Goal: Information Seeking & Learning: Learn about a topic

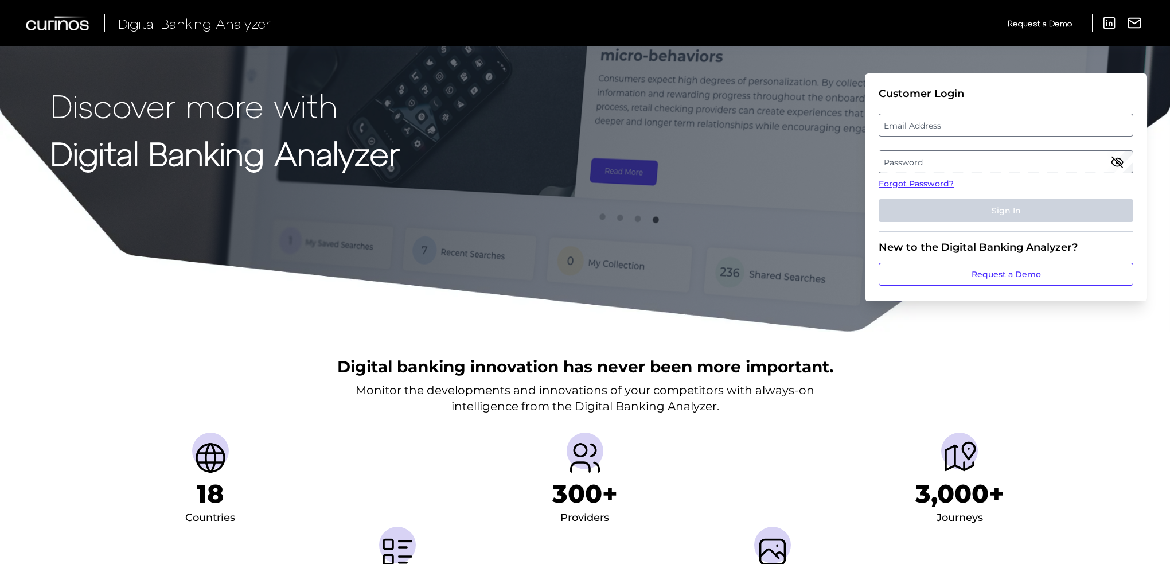
click at [957, 123] on label "Email Address" at bounding box center [1005, 125] width 253 height 21
click at [957, 123] on input "email" at bounding box center [1006, 125] width 255 height 23
type input "eric.storrer@santander.us"
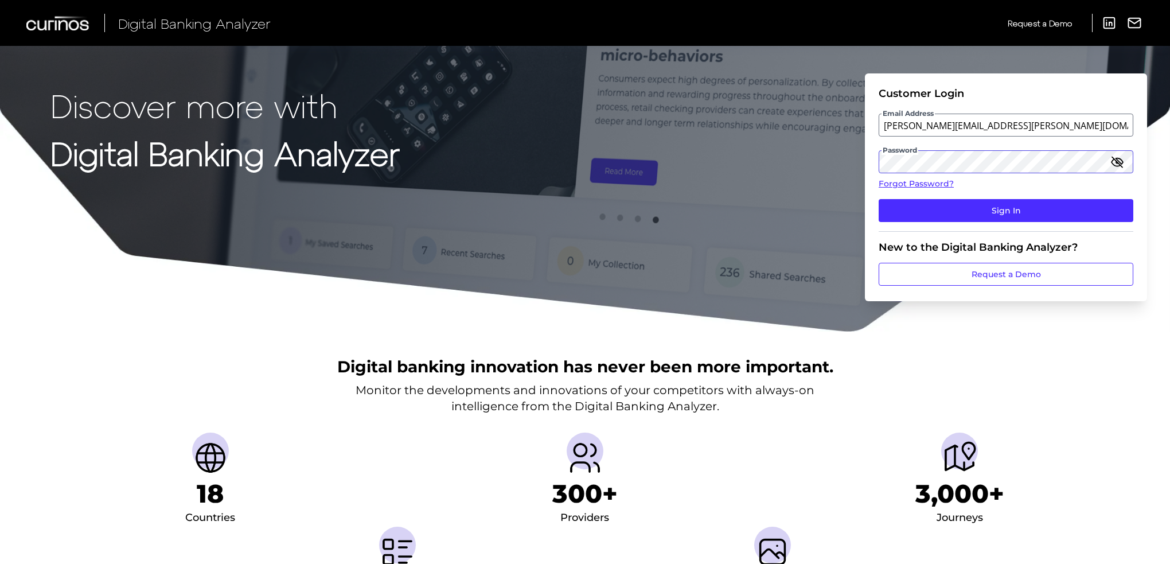
click at [879, 199] on button "Sign In" at bounding box center [1006, 210] width 255 height 23
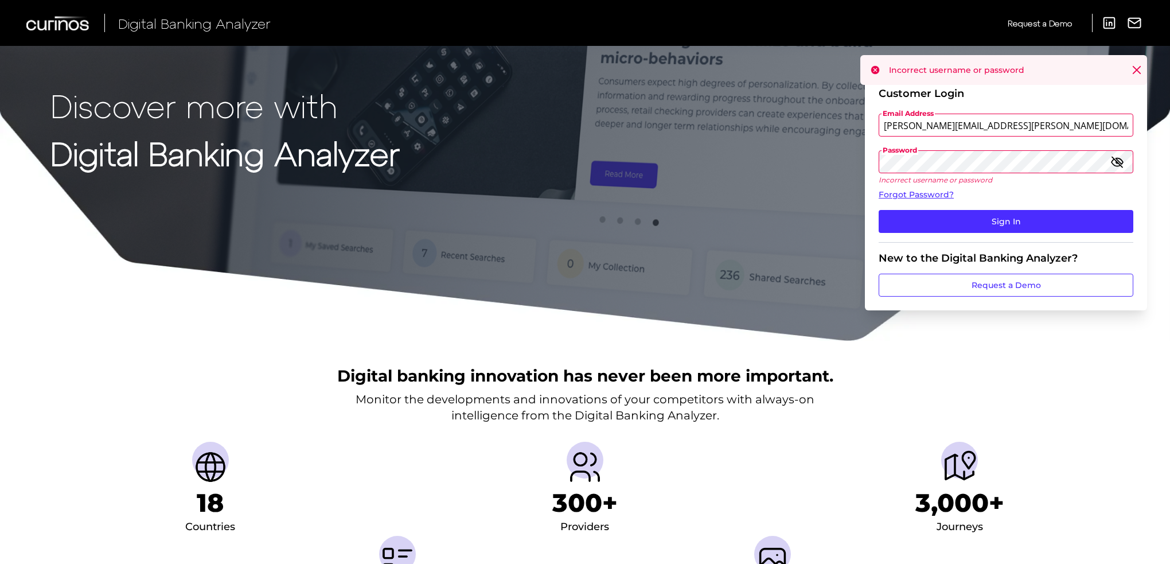
click at [1117, 157] on icon "button" at bounding box center [1117, 162] width 14 height 14
click at [1056, 221] on button "Sign In" at bounding box center [1006, 221] width 255 height 23
click at [1039, 221] on button "Sign In" at bounding box center [1006, 221] width 255 height 23
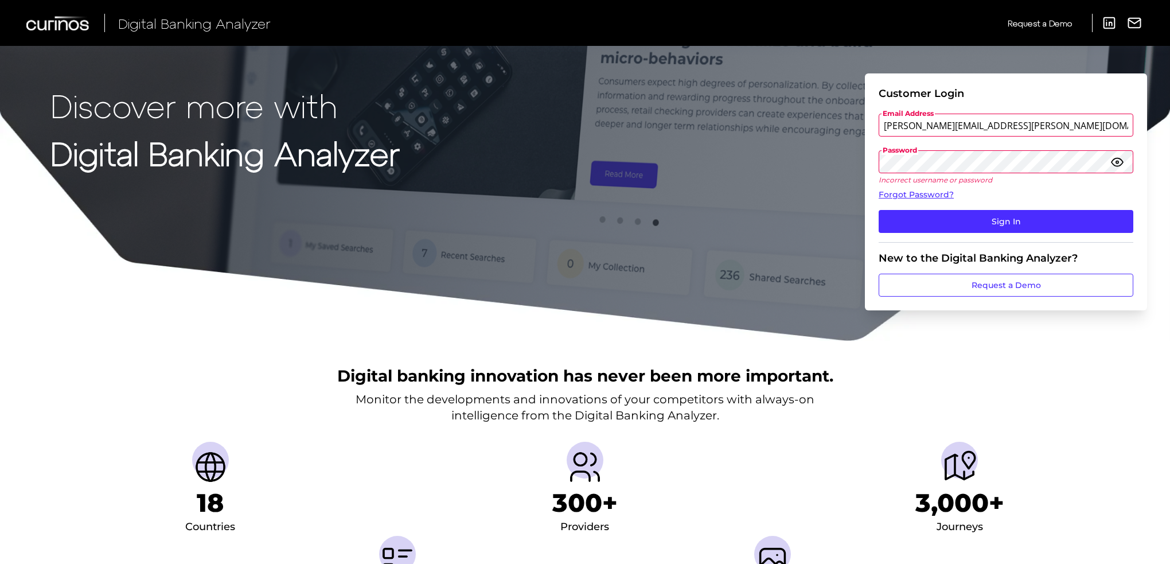
click at [879, 210] on button "Sign In" at bounding box center [1006, 221] width 255 height 23
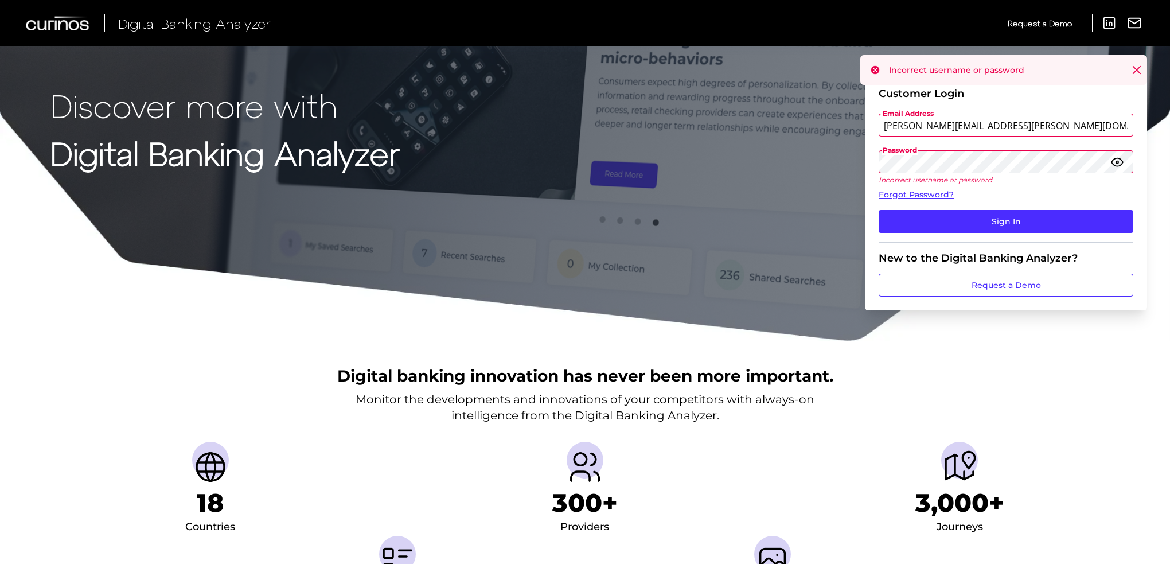
click at [879, 210] on button "Sign In" at bounding box center [1006, 221] width 255 height 23
click at [927, 193] on link "Forgot Password?" at bounding box center [1006, 195] width 255 height 12
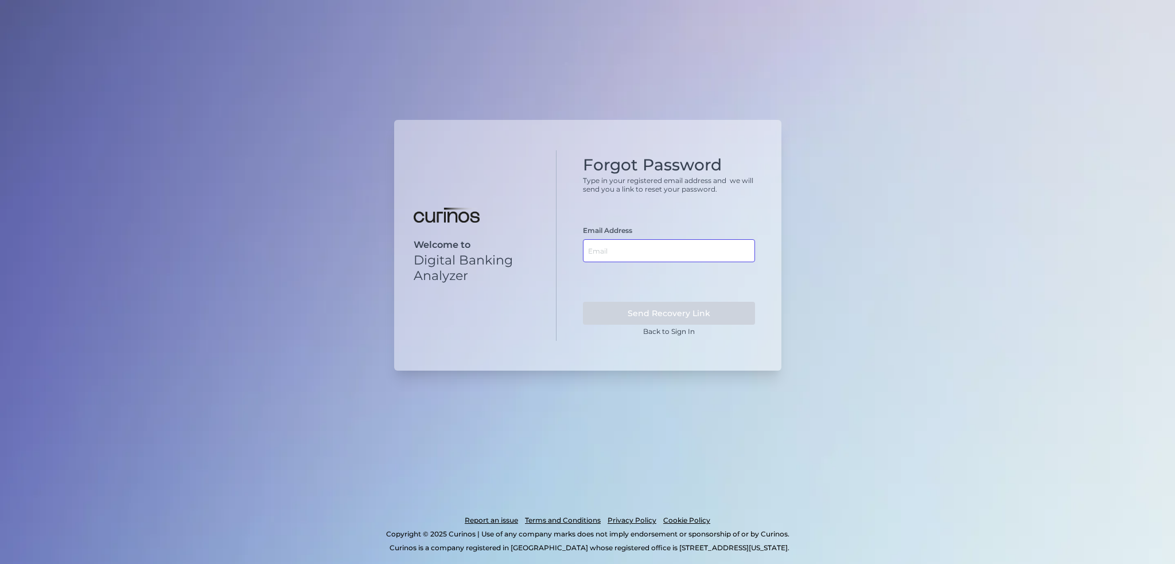
click at [672, 252] on input "text" at bounding box center [669, 250] width 172 height 23
type input "eric.storrer@santander.us"
click at [583, 302] on button "Send Recovery Link" at bounding box center [669, 313] width 172 height 23
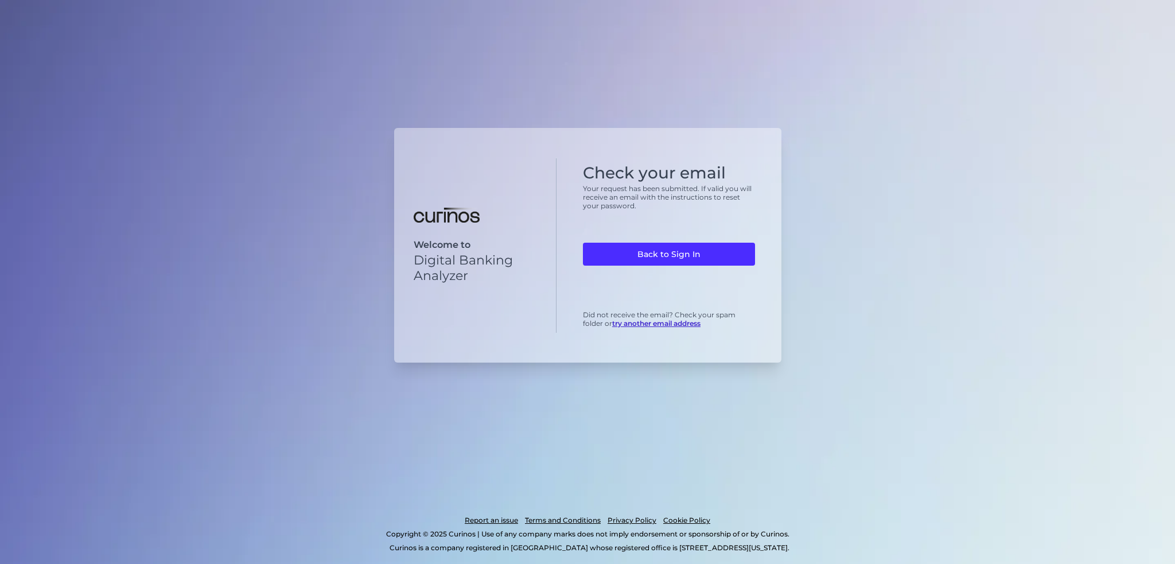
click at [672, 252] on link "Back to Sign In" at bounding box center [669, 254] width 172 height 23
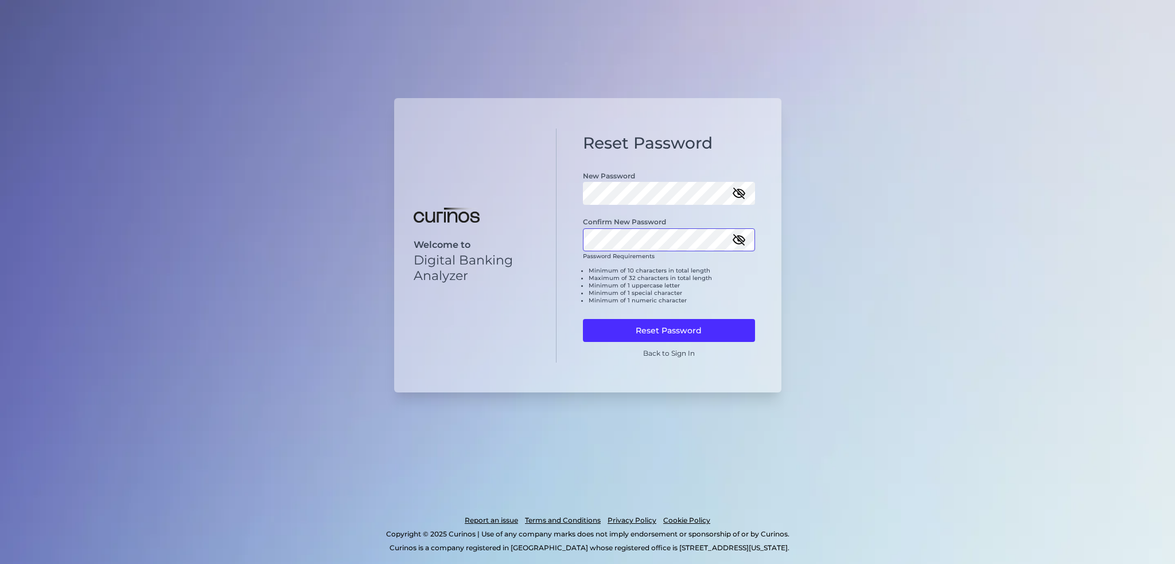
click at [583, 319] on button "Reset Password" at bounding box center [669, 330] width 172 height 23
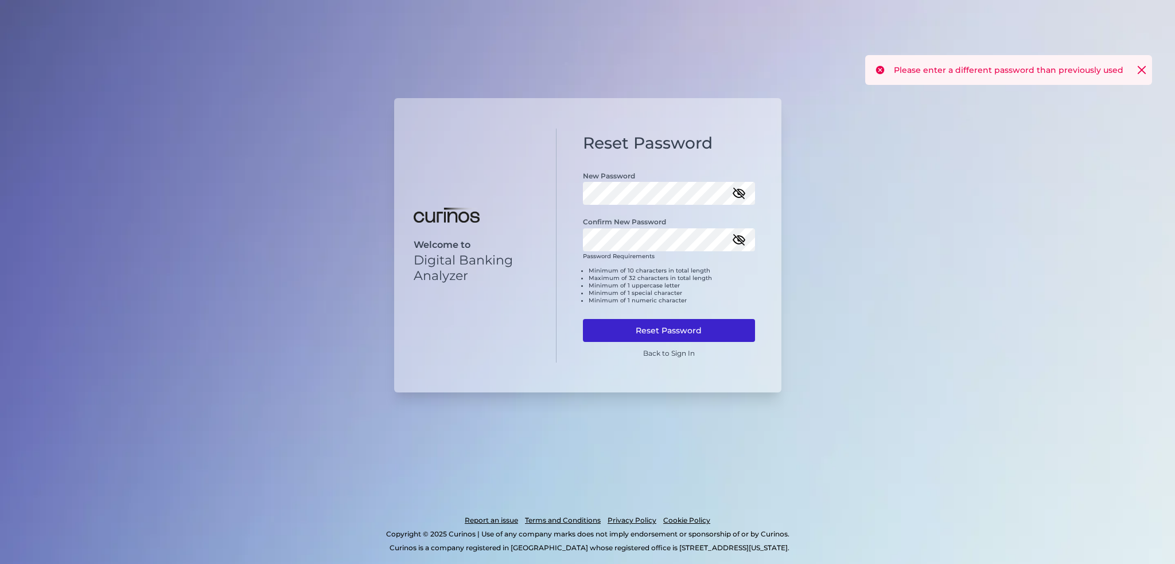
click at [664, 329] on button "Reset Password" at bounding box center [669, 330] width 172 height 23
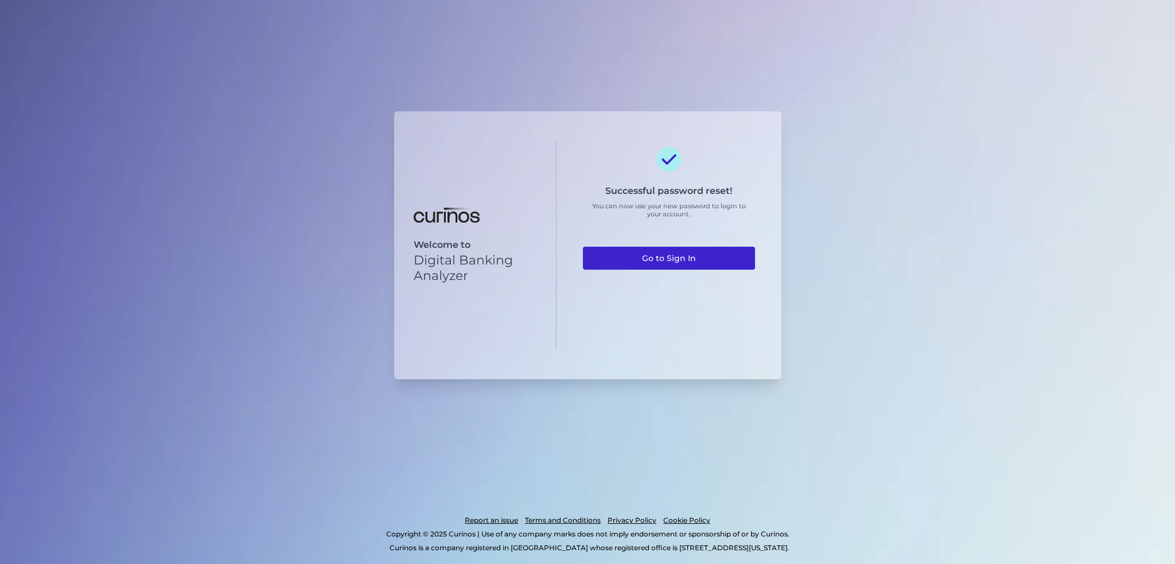
click at [677, 255] on link "Go to Sign In" at bounding box center [669, 258] width 172 height 23
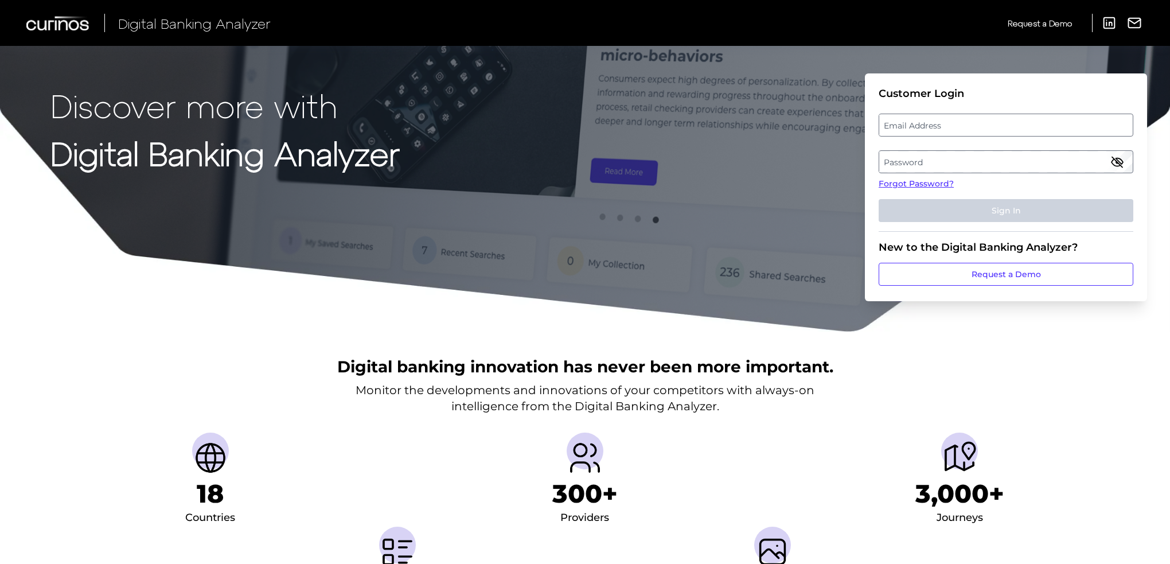
click at [963, 123] on label "Email Address" at bounding box center [1005, 125] width 253 height 21
click at [963, 123] on input "email" at bounding box center [1006, 125] width 255 height 23
type input "eric.storrer@santander.us"
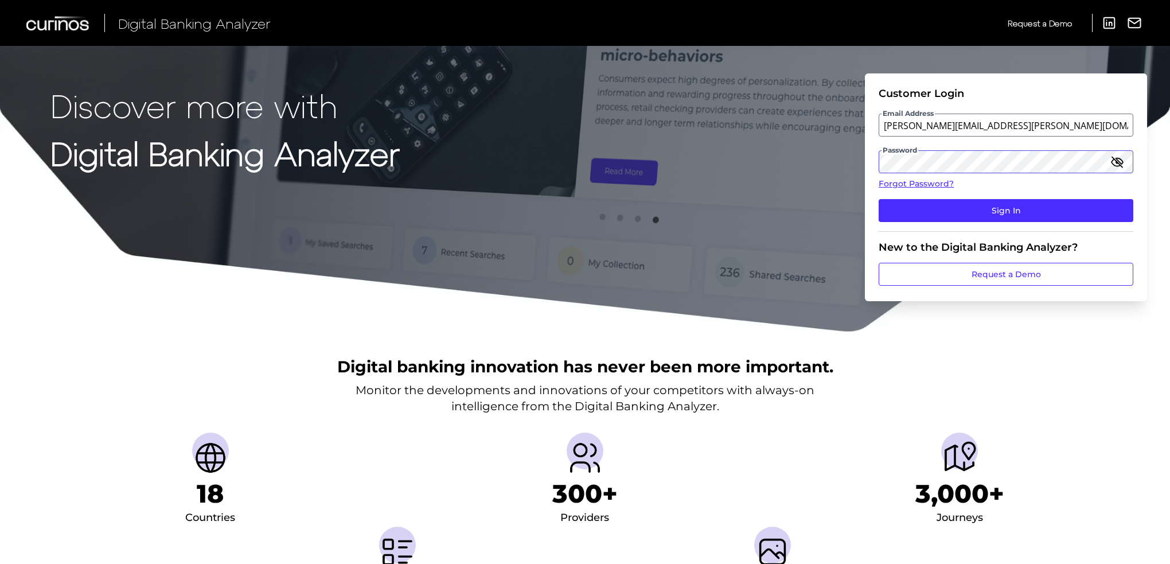
click at [879, 199] on button "Sign In" at bounding box center [1006, 210] width 255 height 23
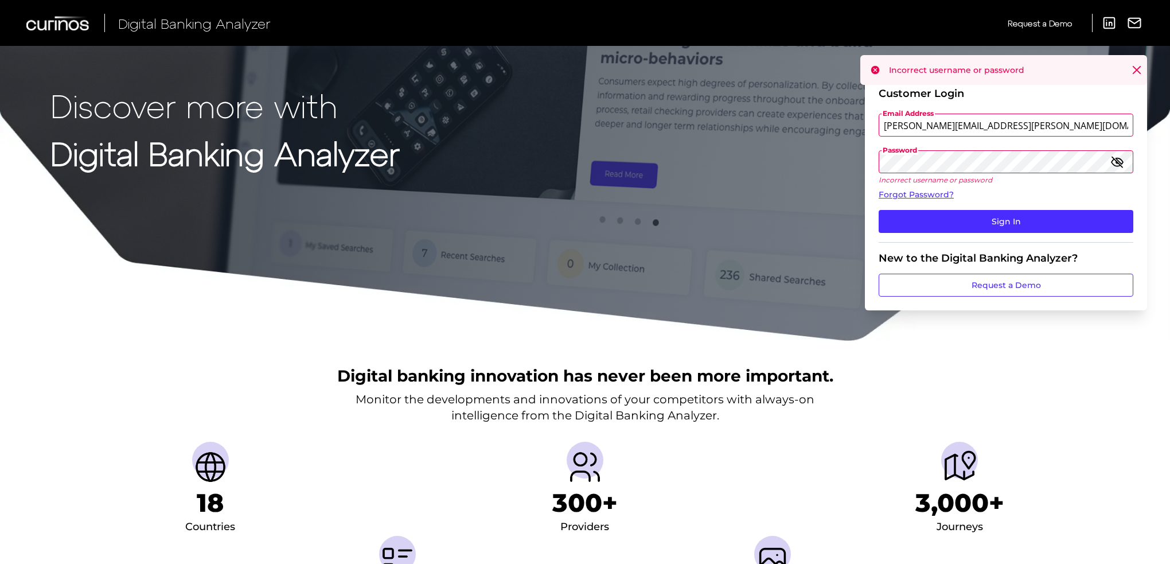
click at [1117, 160] on icon "button" at bounding box center [1116, 162] width 11 height 8
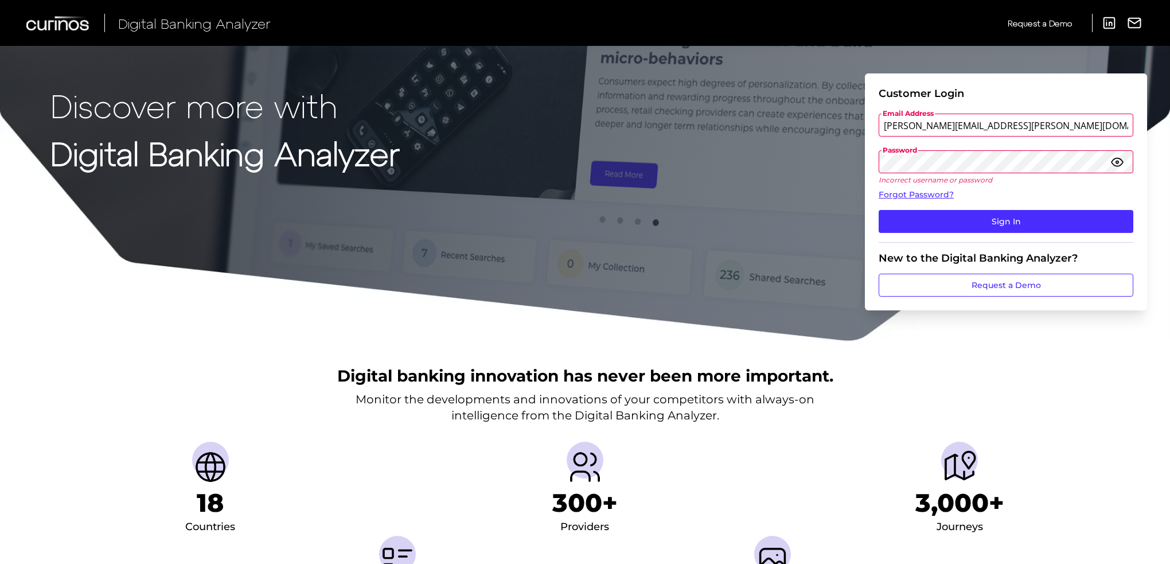
click at [877, 158] on form "Customer Login Email Address eric.storrer@santander.us Password Incorrect usern…" at bounding box center [1006, 191] width 282 height 237
click at [972, 218] on button "Sign In" at bounding box center [1006, 221] width 255 height 23
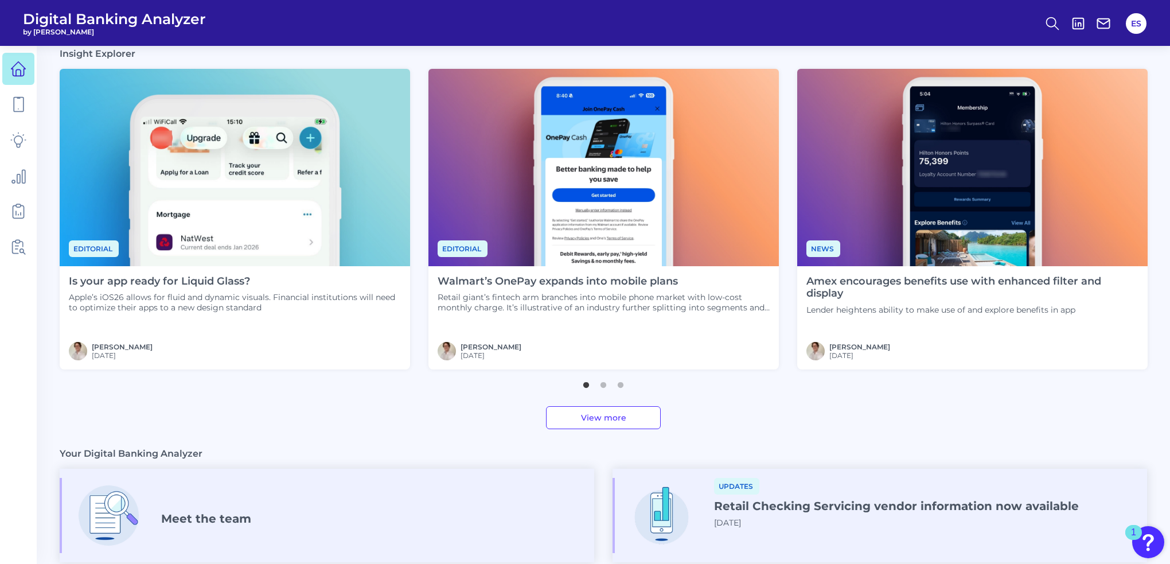
scroll to position [229, 0]
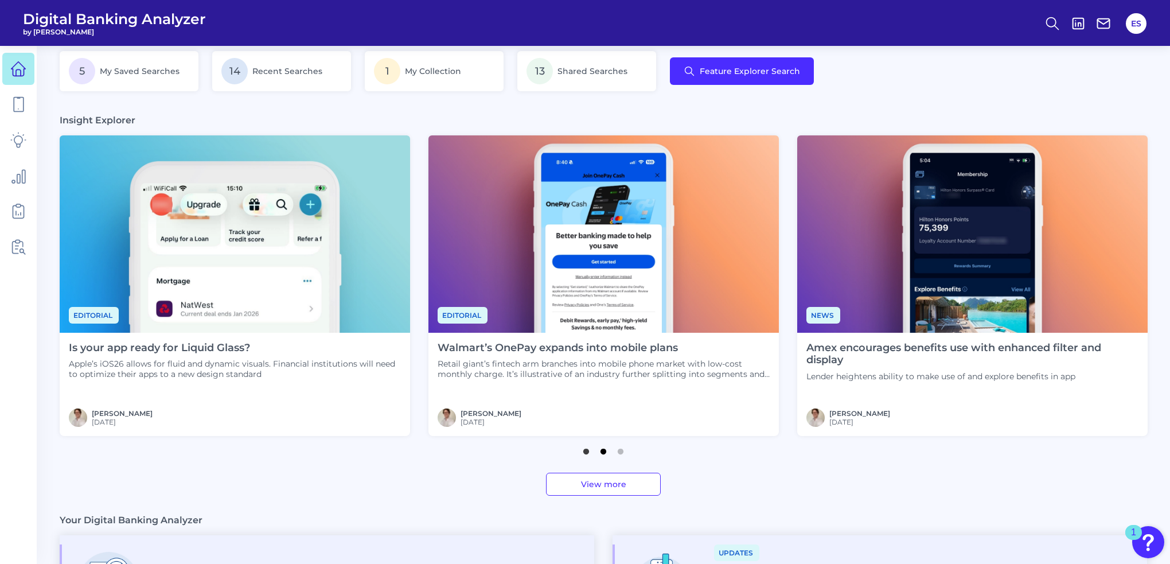
click at [601, 449] on button "2" at bounding box center [603, 448] width 11 height 11
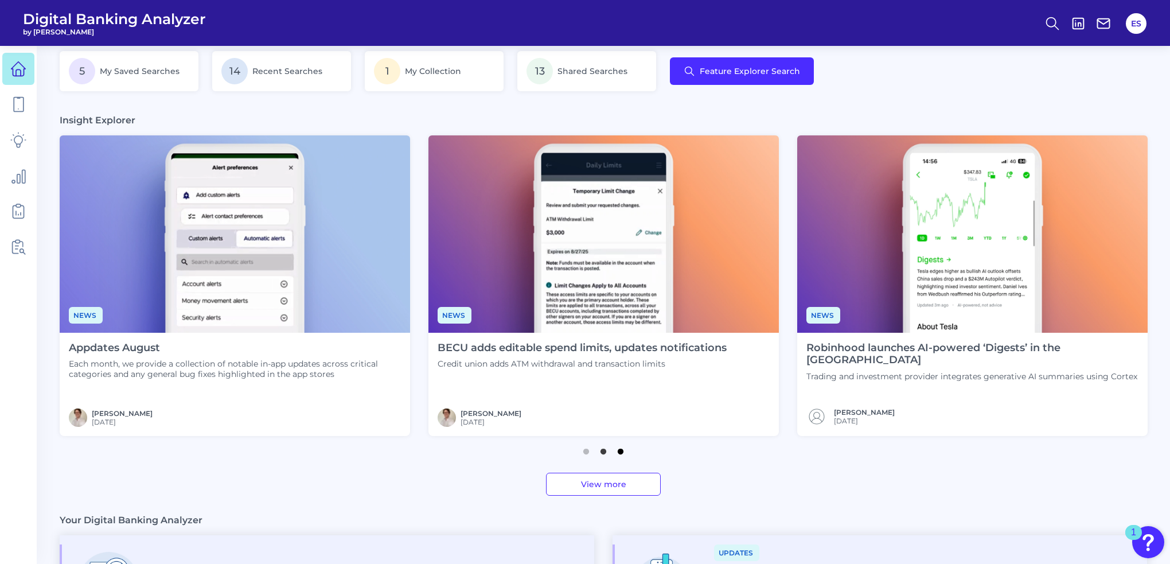
click at [622, 449] on button "3" at bounding box center [620, 448] width 11 height 11
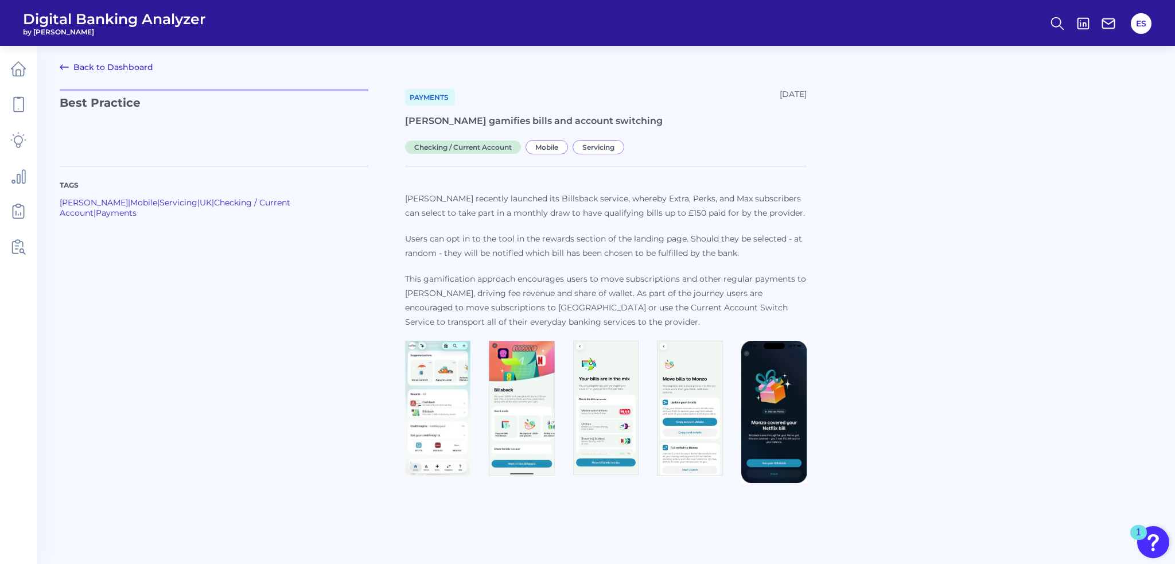
click at [406, 380] on img at bounding box center [437, 409] width 65 height 136
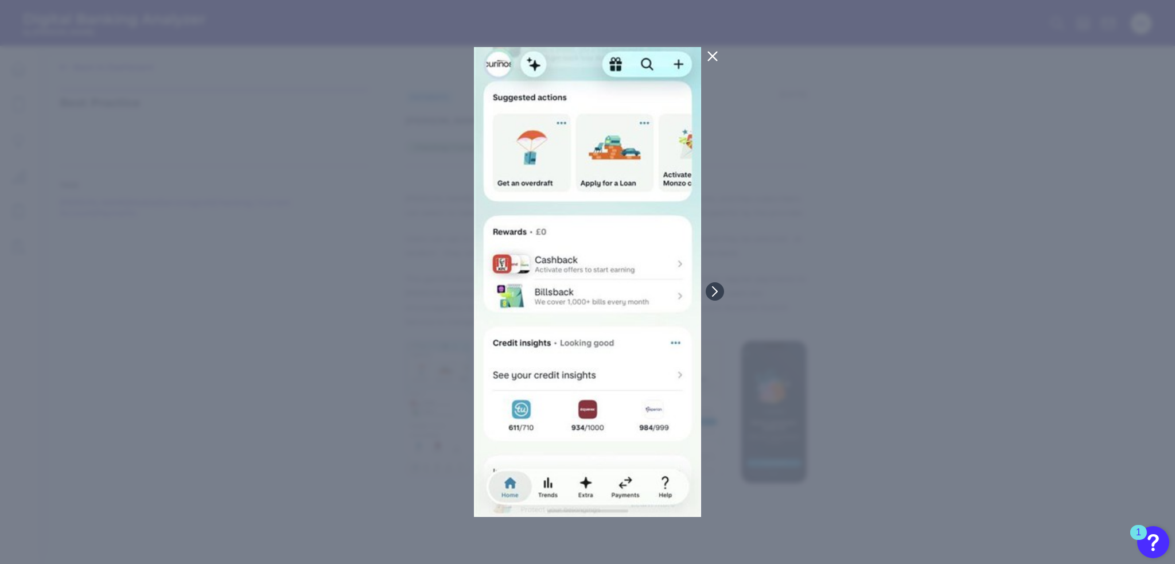
click at [418, 344] on div at bounding box center [587, 282] width 1175 height 564
click at [485, 256] on img at bounding box center [587, 282] width 227 height 470
click at [733, 277] on div at bounding box center [587, 282] width 1175 height 564
drag, startPoint x: 713, startPoint y: 69, endPoint x: 712, endPoint y: 62, distance: 6.9
click at [712, 67] on div at bounding box center [587, 282] width 1175 height 564
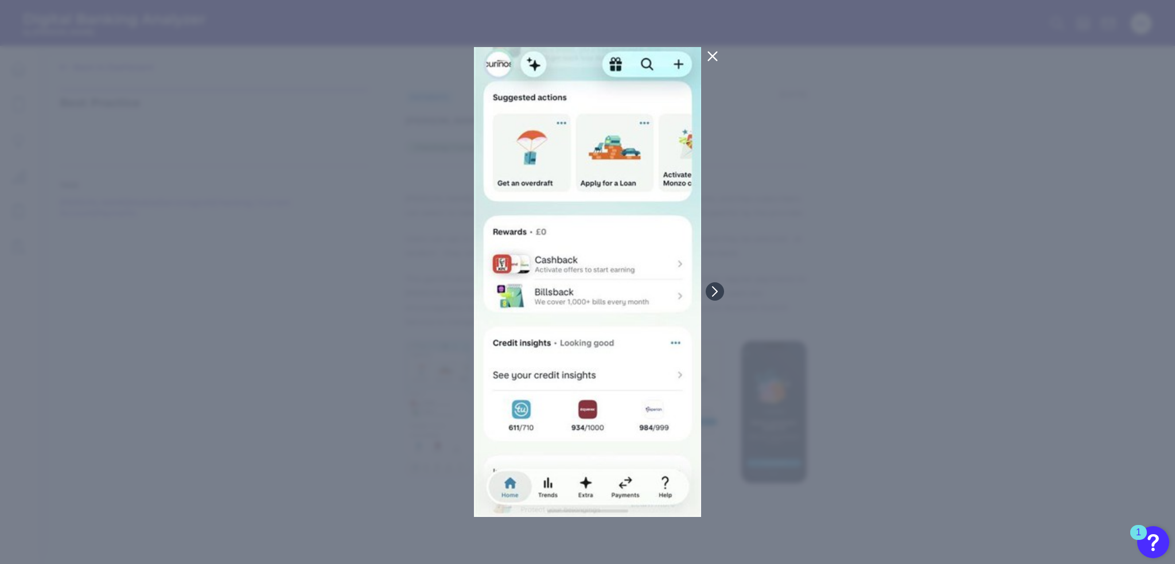
click at [712, 61] on icon at bounding box center [712, 56] width 14 height 14
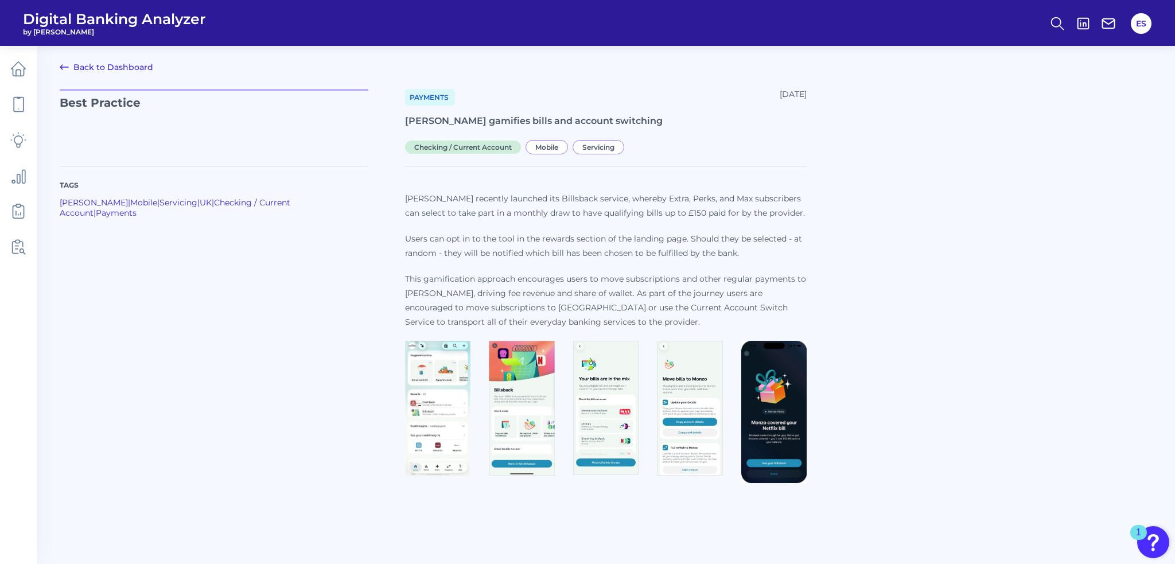
click at [924, 373] on div "Tags [PERSON_NAME] | Mobile | Servicing | [GEOGRAPHIC_DATA] | Checking / Curren…" at bounding box center [606, 320] width 1092 height 336
click at [451, 408] on img at bounding box center [437, 409] width 65 height 136
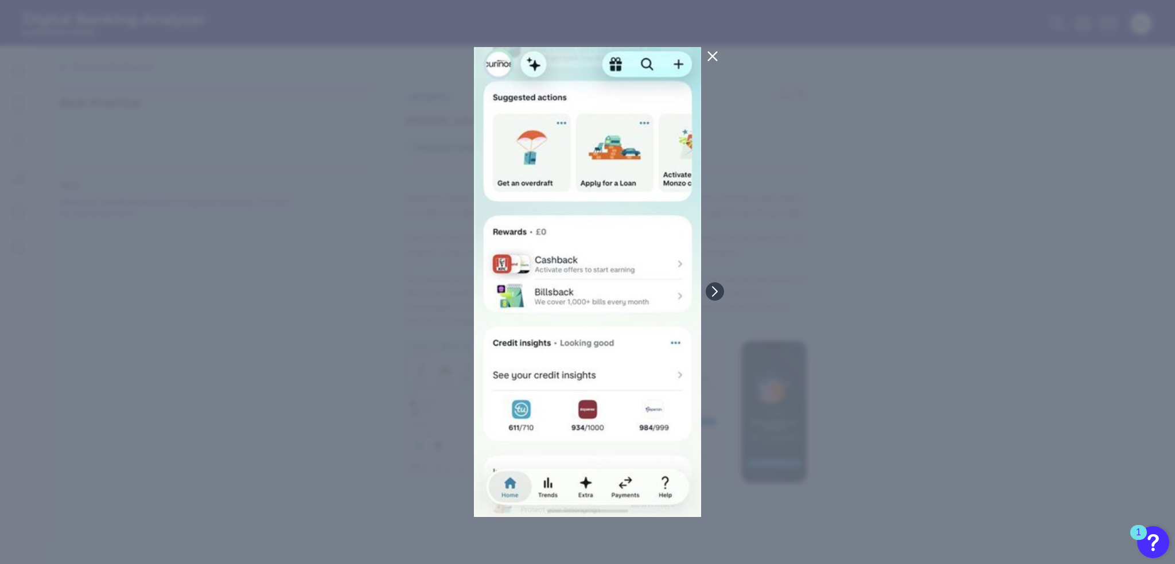
click at [361, 395] on div at bounding box center [587, 282] width 1175 height 564
click at [717, 285] on button at bounding box center [714, 291] width 18 height 18
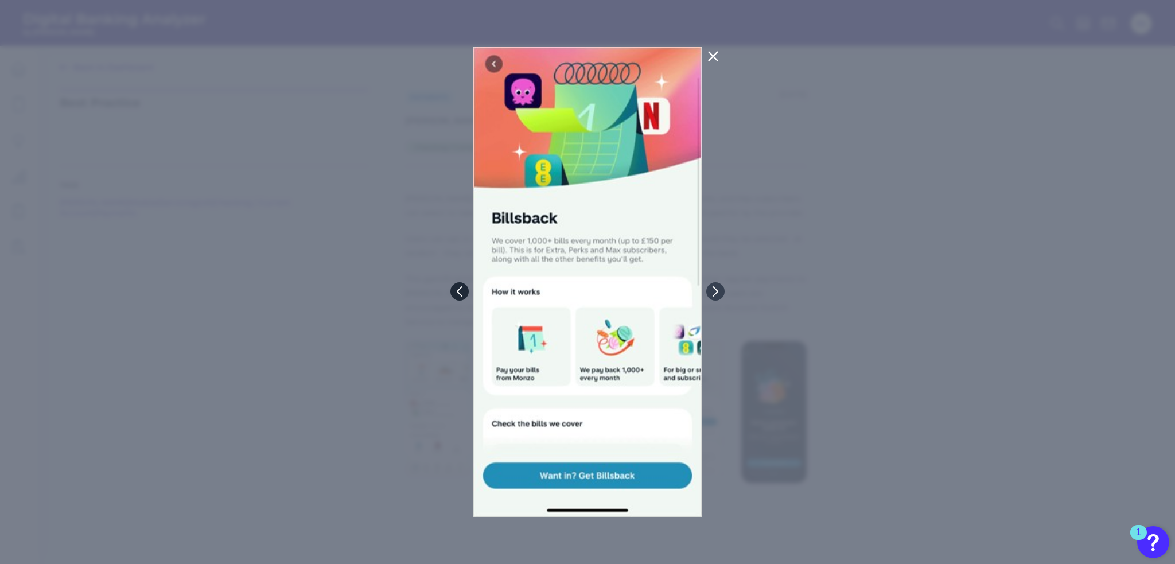
click at [462, 290] on icon at bounding box center [459, 291] width 10 height 10
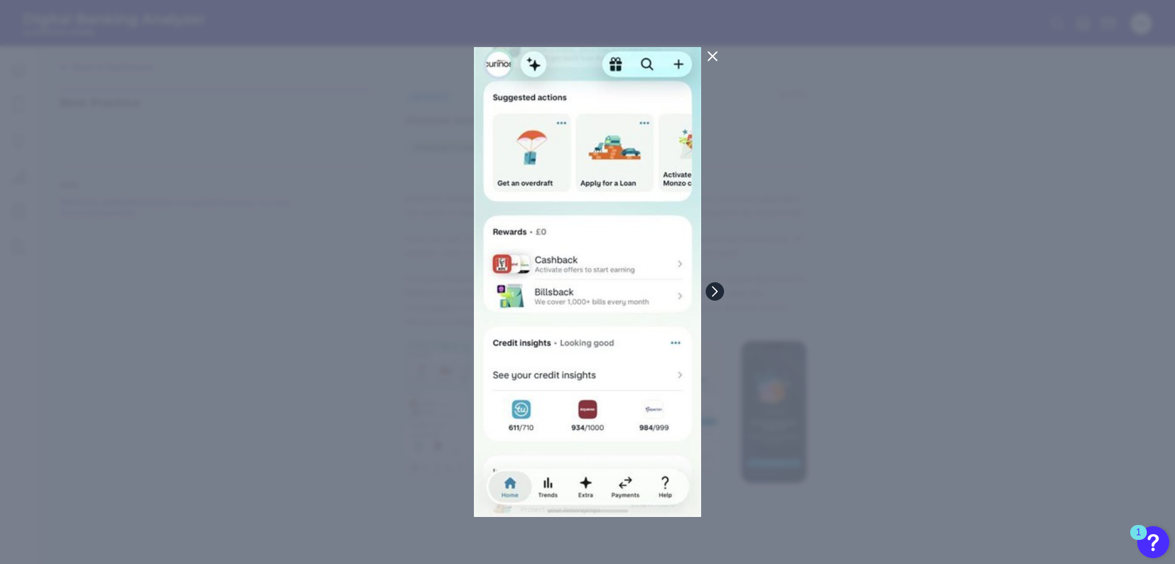
click at [716, 290] on icon at bounding box center [714, 290] width 5 height 9
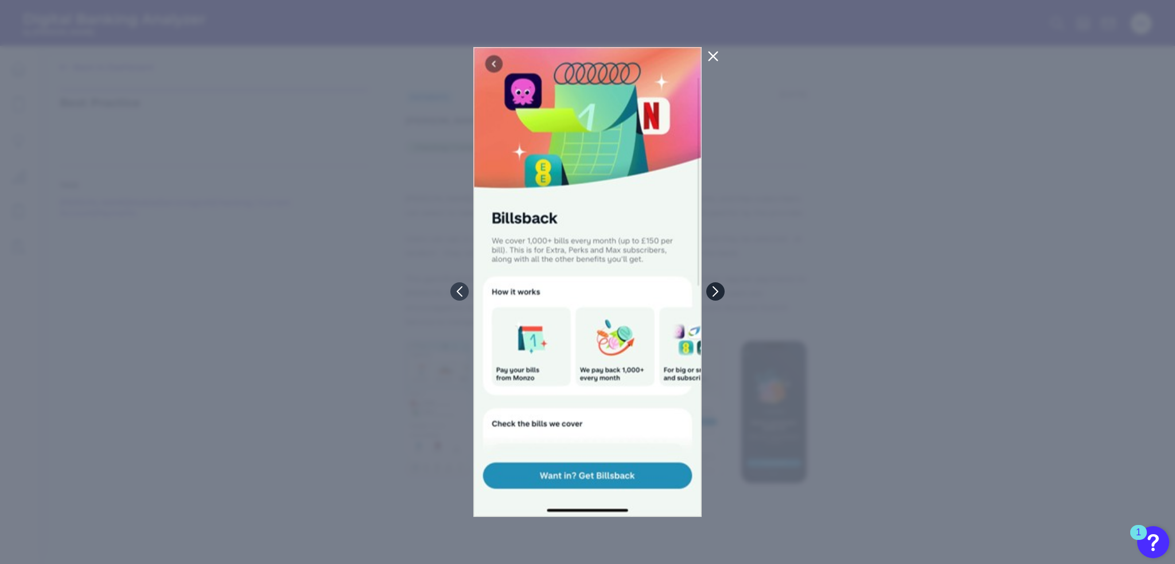
click at [716, 295] on icon at bounding box center [715, 291] width 10 height 10
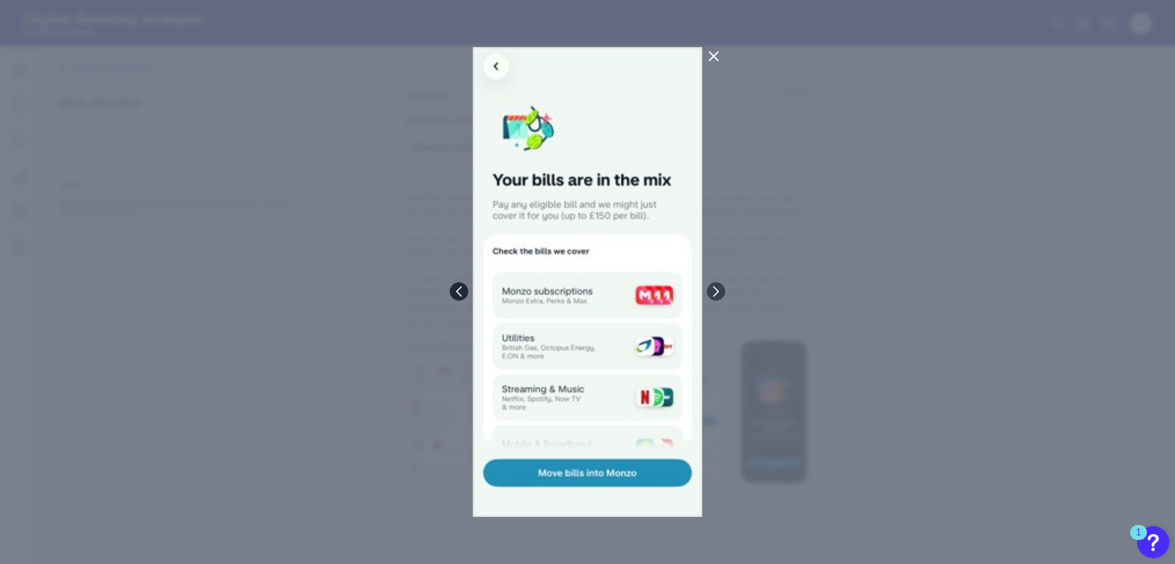
click at [462, 284] on button at bounding box center [459, 291] width 18 height 18
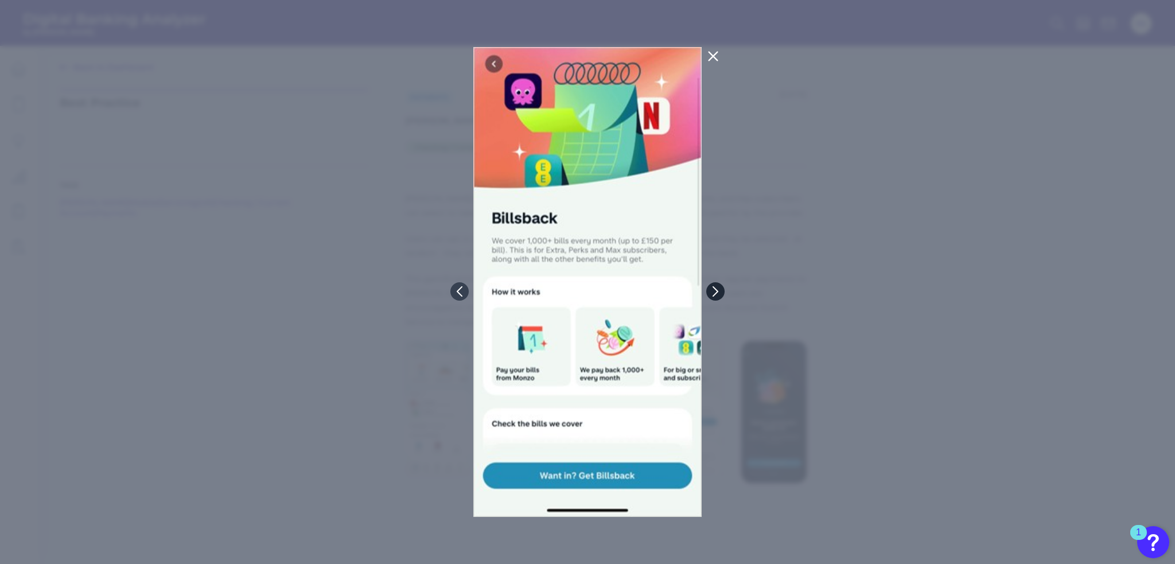
click at [712, 292] on icon at bounding box center [715, 291] width 10 height 10
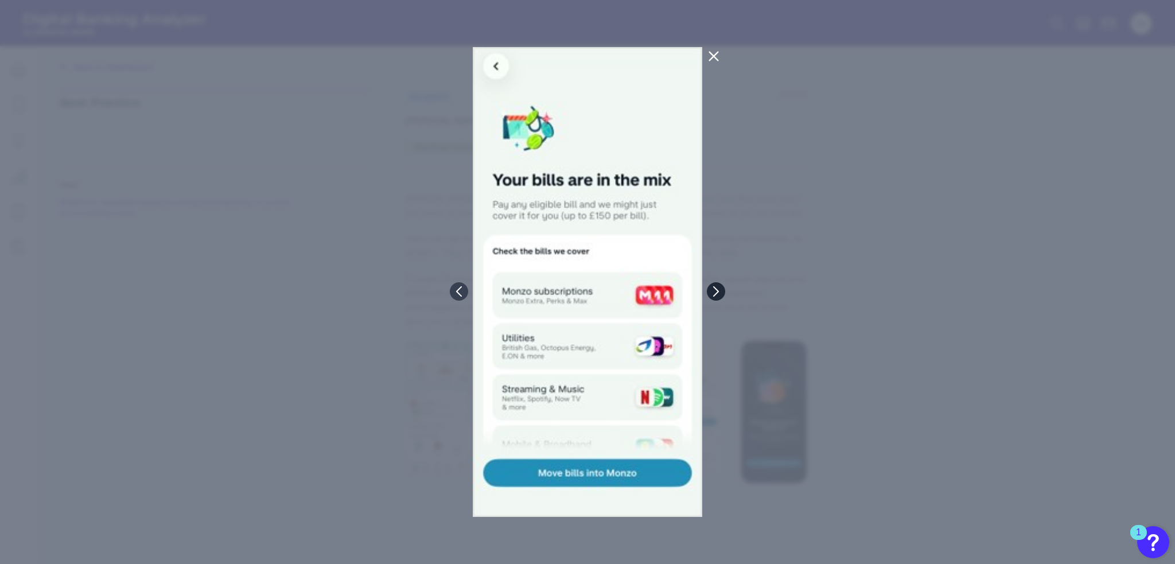
click at [712, 291] on icon at bounding box center [716, 291] width 10 height 10
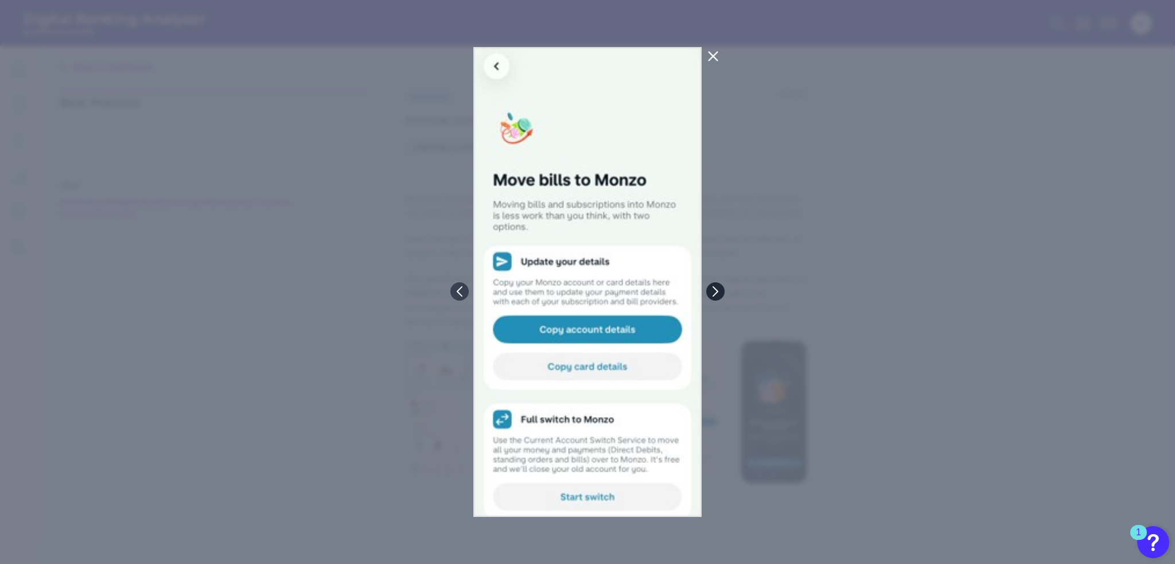
click at [719, 293] on icon at bounding box center [715, 291] width 10 height 10
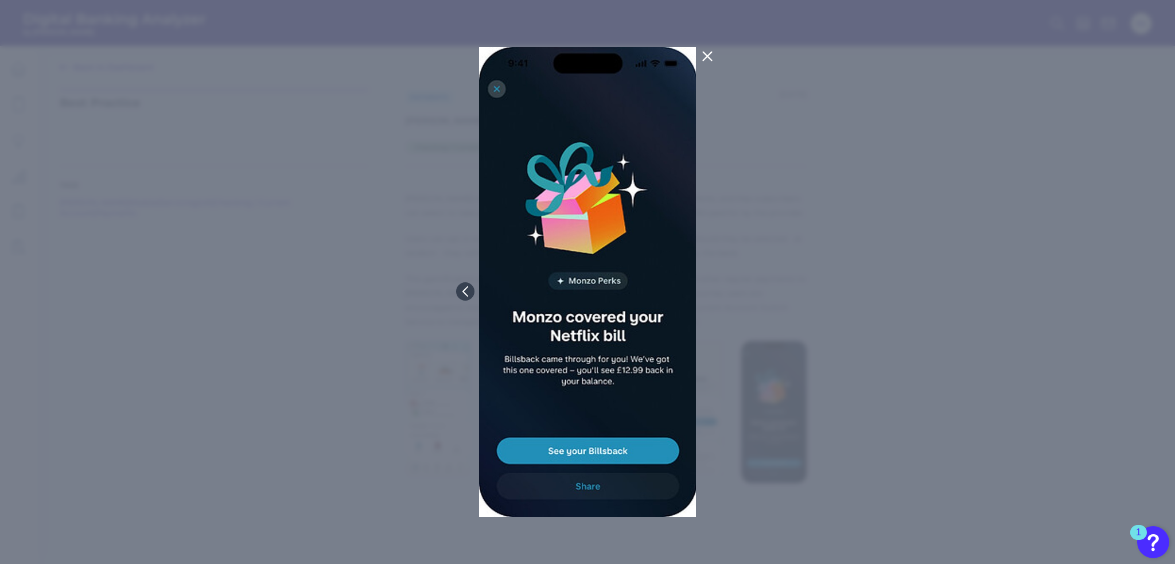
click at [166, 223] on div at bounding box center [587, 282] width 1175 height 564
click at [704, 54] on icon at bounding box center [707, 56] width 9 height 9
